Goal: Transaction & Acquisition: Purchase product/service

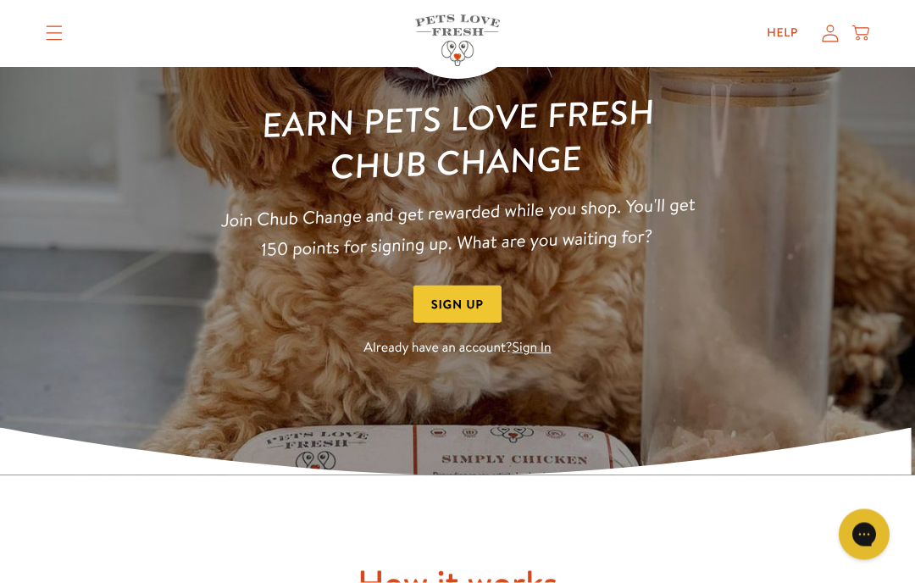
click at [533, 389] on img at bounding box center [457, 221] width 915 height 508
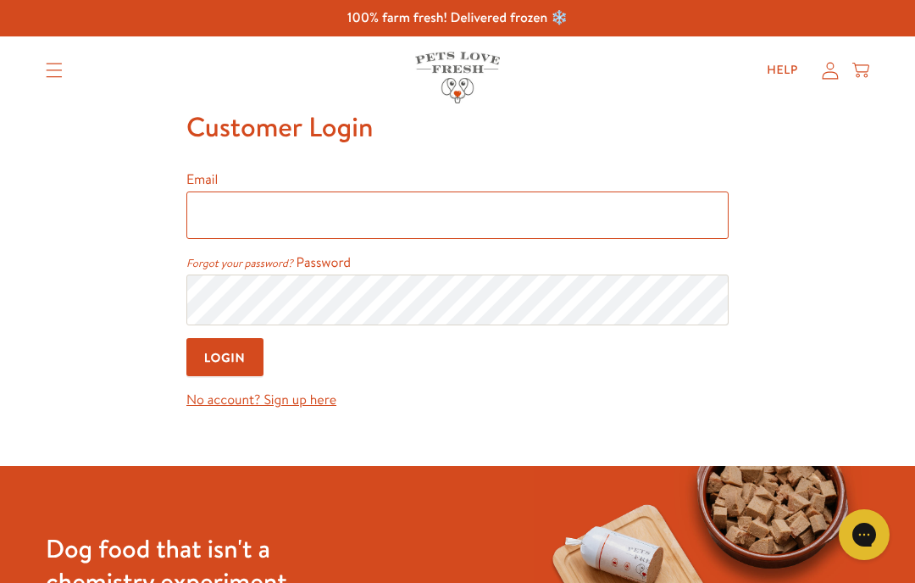
type input "sue@mogerbarns.co.uk"
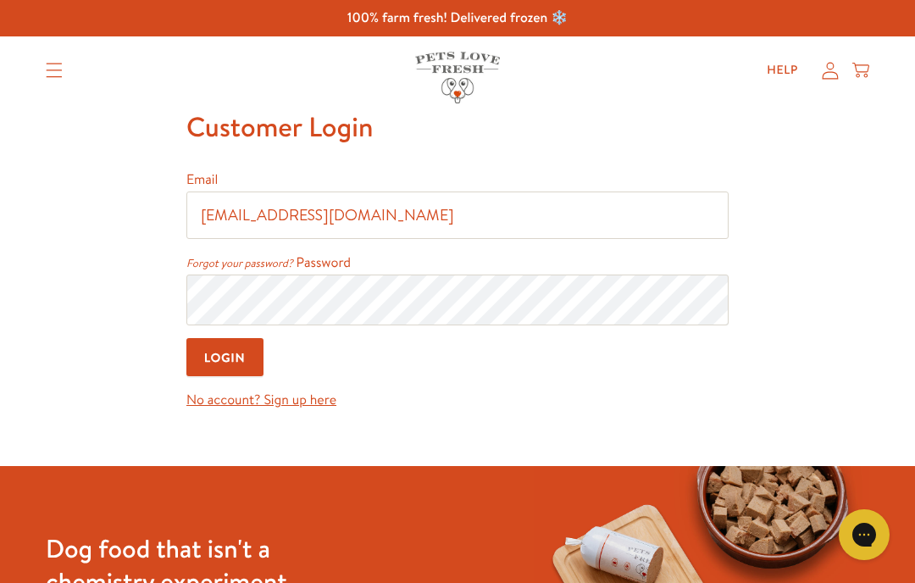
click at [225, 359] on input "Login" at bounding box center [224, 357] width 77 height 38
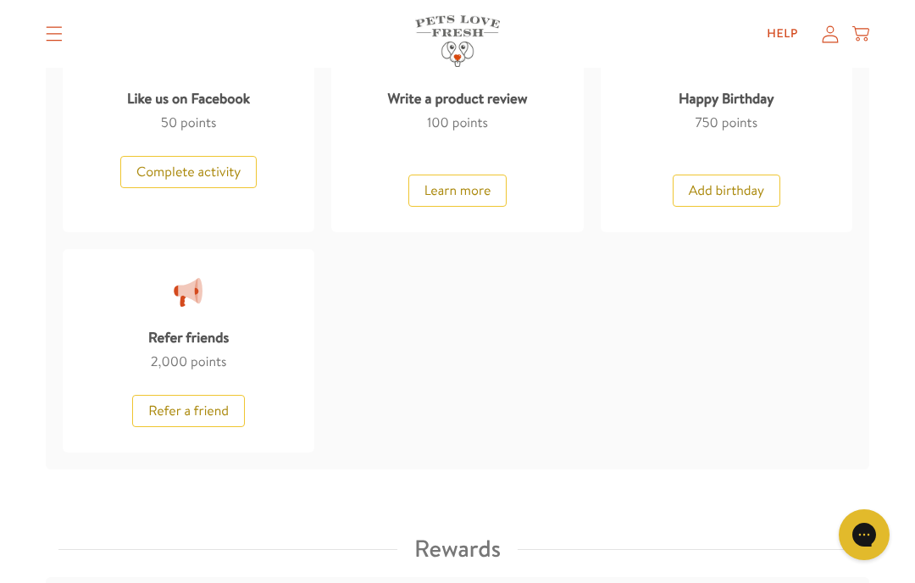
scroll to position [1248, 0]
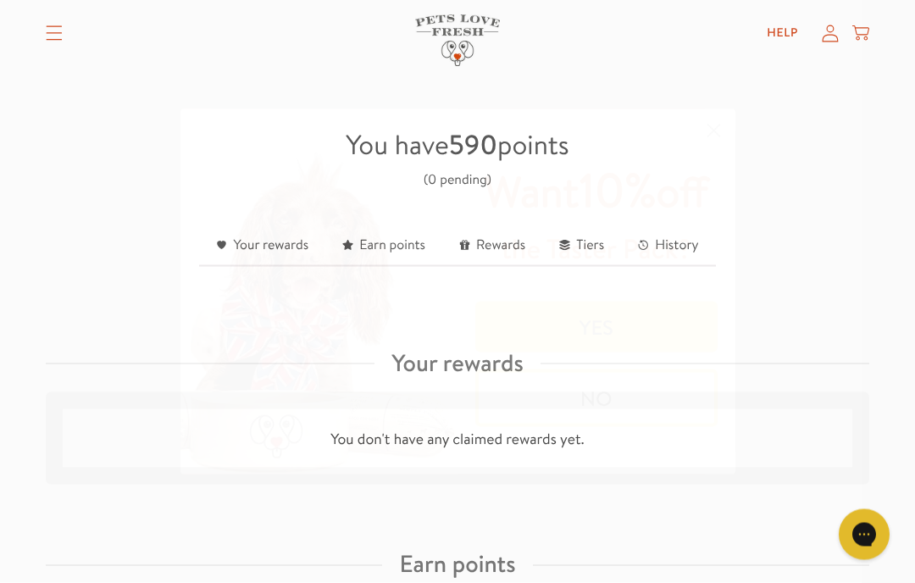
click at [717, 125] on icon "Close dialog" at bounding box center [713, 131] width 12 height 12
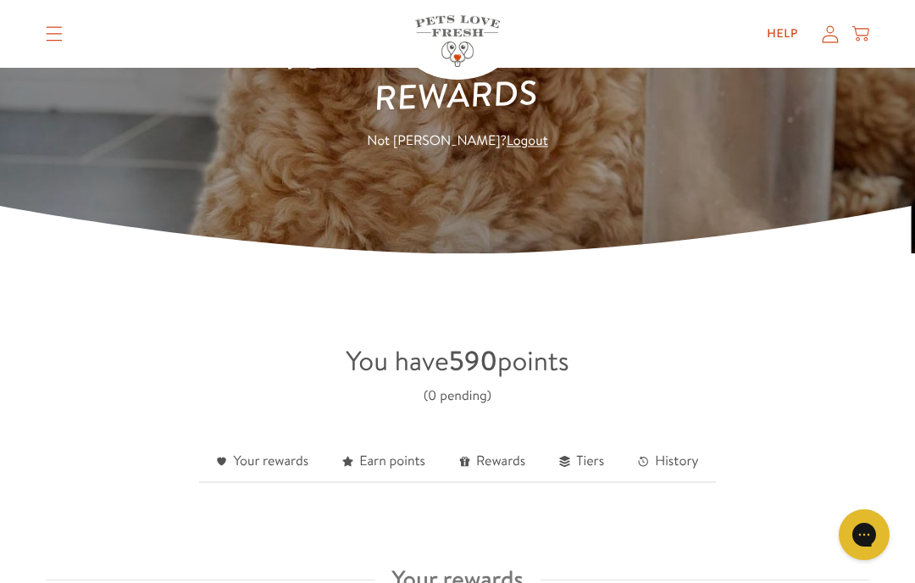
scroll to position [0, 0]
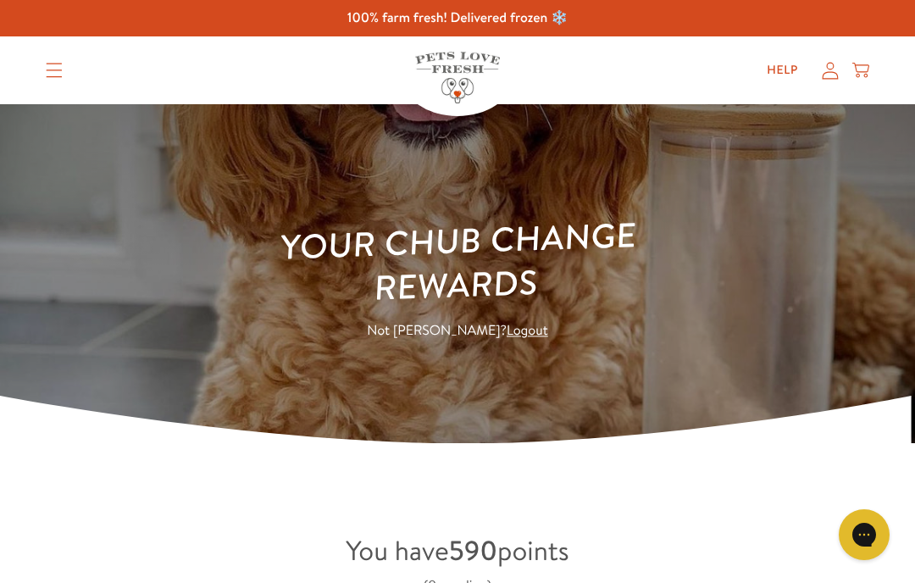
click at [74, 63] on summary "Translation missing: en.sections.header.menu" at bounding box center [54, 70] width 44 height 42
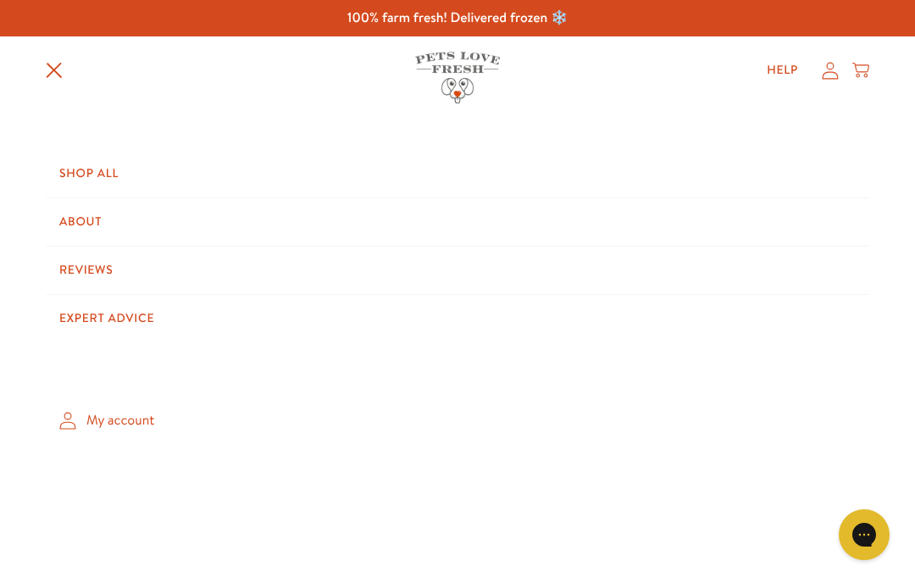
click at [83, 180] on link "Shop All" at bounding box center [457, 173] width 823 height 47
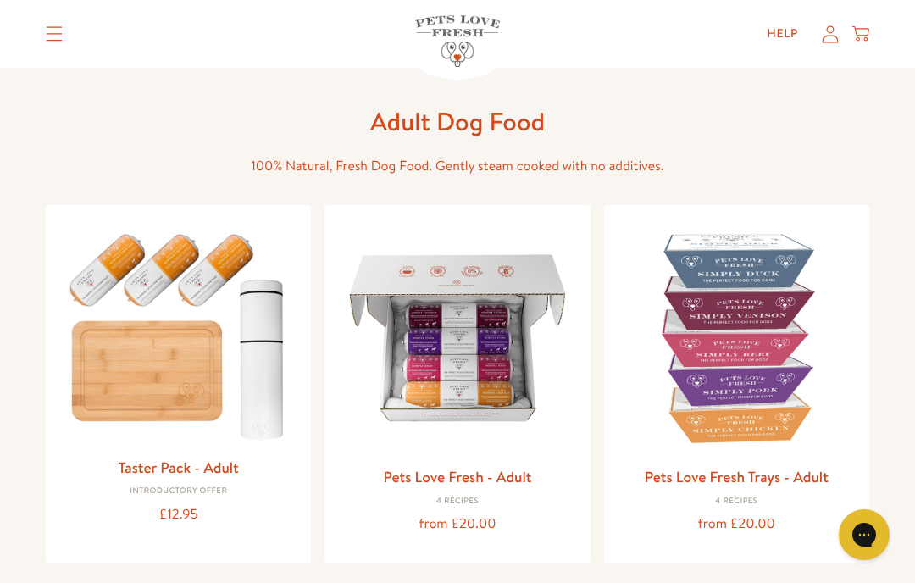
click at [484, 419] on img at bounding box center [457, 338] width 238 height 238
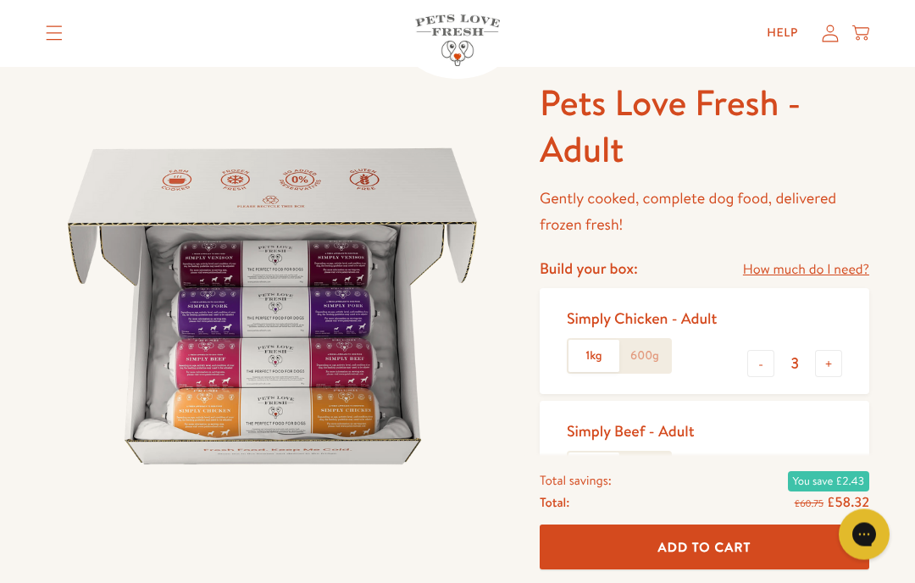
scroll to position [88, 0]
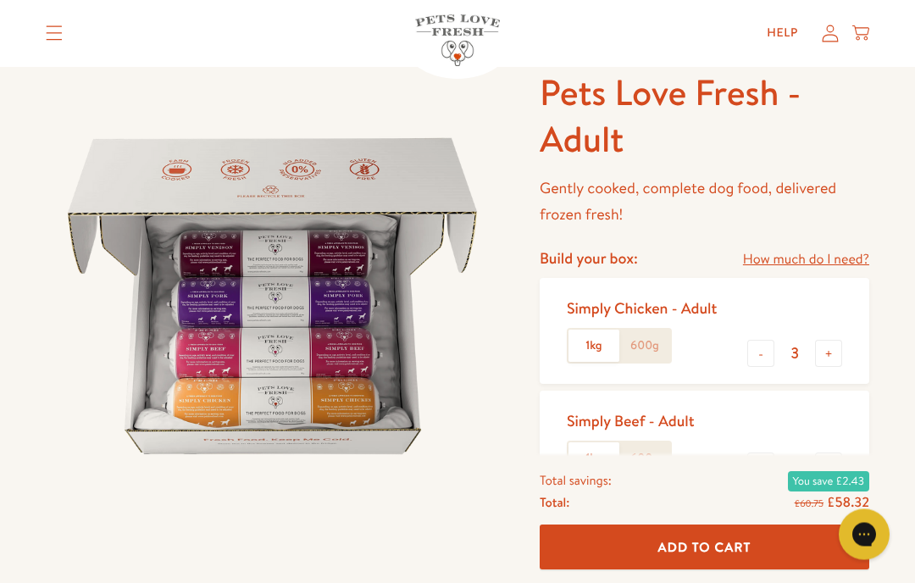
click at [836, 358] on button "+" at bounding box center [828, 354] width 27 height 27
click at [828, 352] on button "+" at bounding box center [828, 353] width 27 height 27
click at [840, 356] on button "+" at bounding box center [828, 353] width 27 height 27
click at [840, 360] on button "+" at bounding box center [828, 353] width 27 height 27
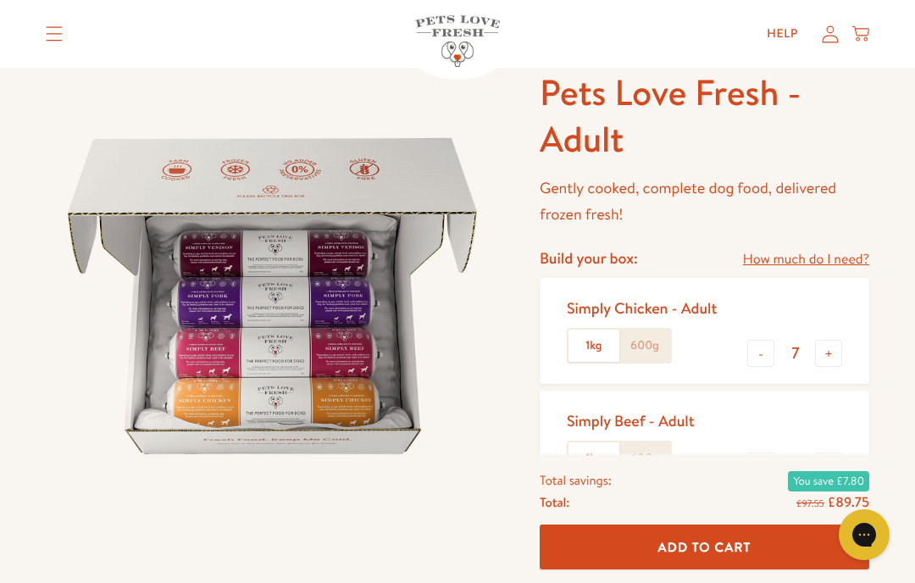
click at [841, 346] on button "+" at bounding box center [828, 353] width 27 height 27
type input "8"
click at [766, 466] on button "-" at bounding box center [760, 465] width 27 height 27
type input "0"
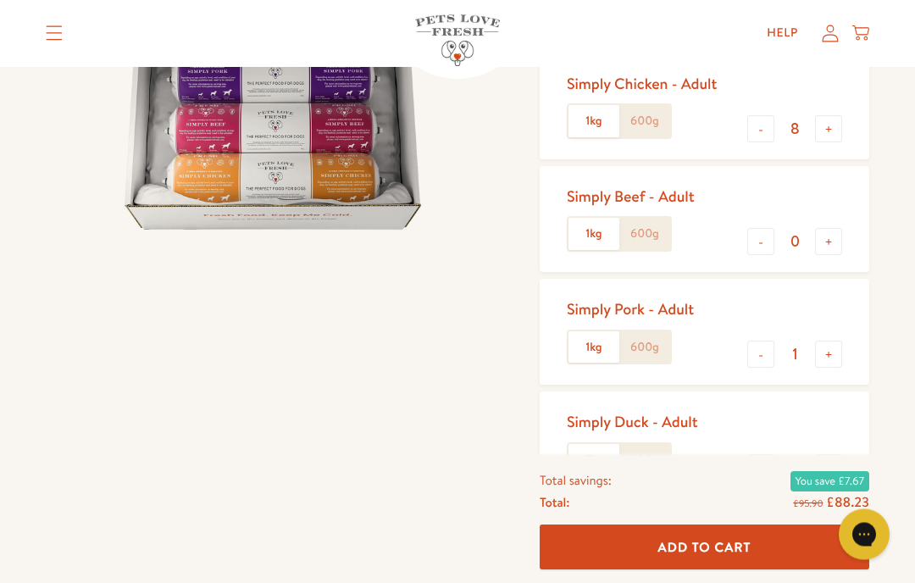
scroll to position [313, 0]
click at [773, 357] on button "-" at bounding box center [760, 354] width 27 height 27
type input "0"
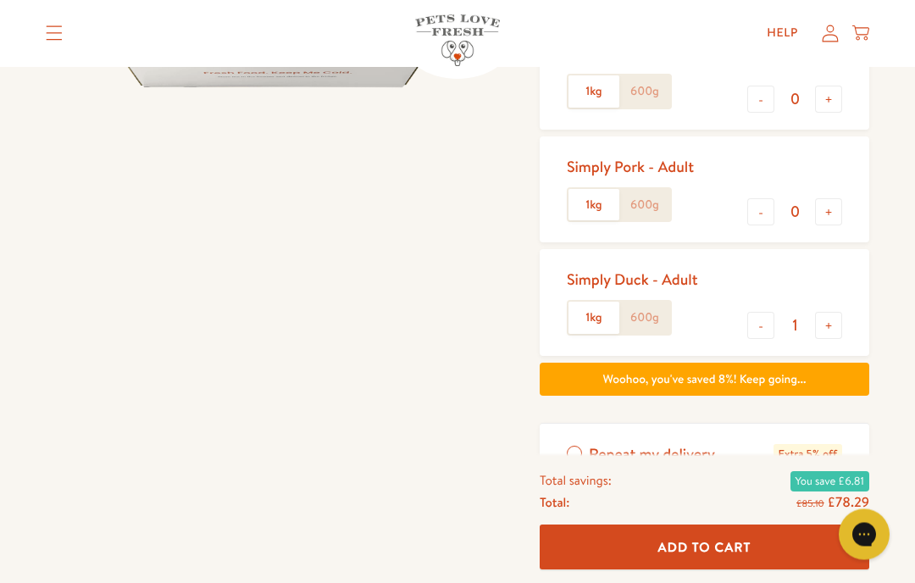
click at [773, 328] on button "-" at bounding box center [760, 326] width 27 height 27
type input "0"
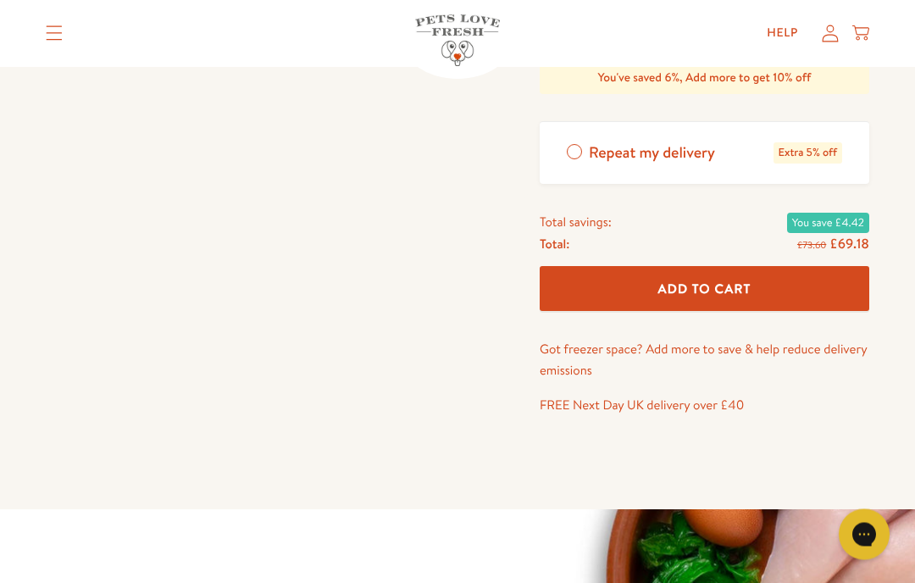
scroll to position [758, 0]
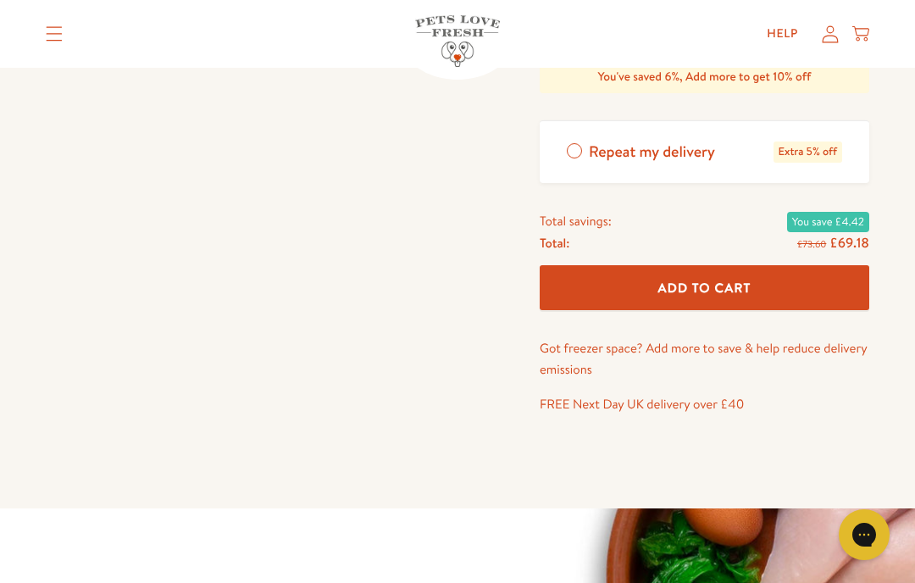
click at [712, 285] on span "Add To Cart" at bounding box center [704, 288] width 93 height 18
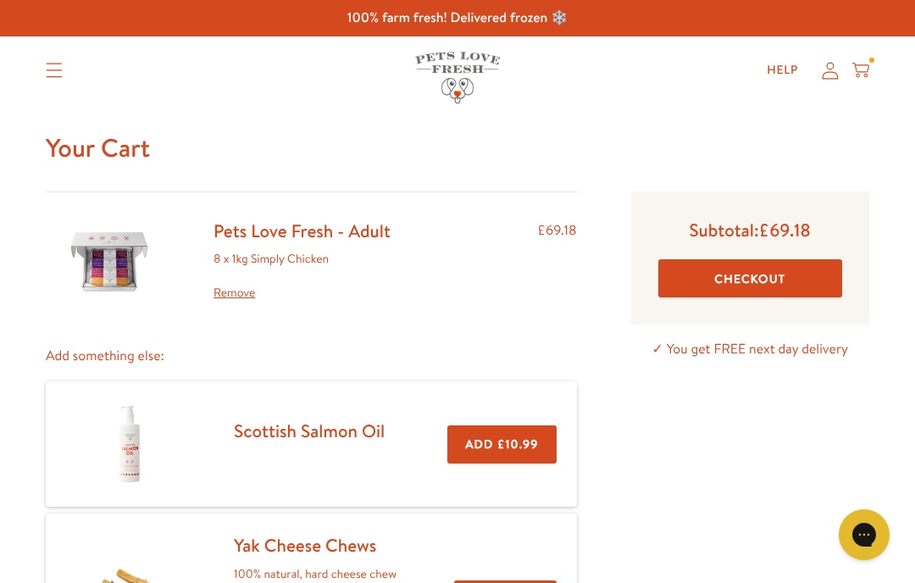
click at [864, 75] on icon at bounding box center [866, 76] width 4 height 4
